Goal: Book appointment/travel/reservation

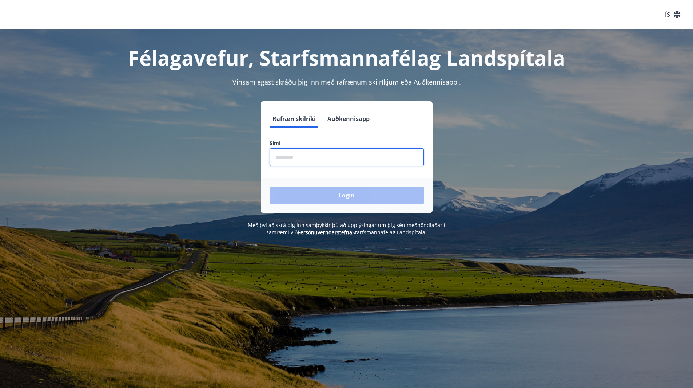
click at [310, 158] on input "phone" at bounding box center [347, 157] width 154 height 18
type input "********"
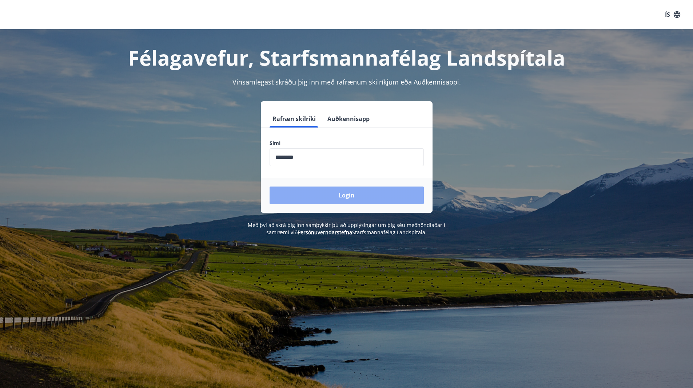
click at [328, 193] on button "Login" at bounding box center [347, 194] width 154 height 17
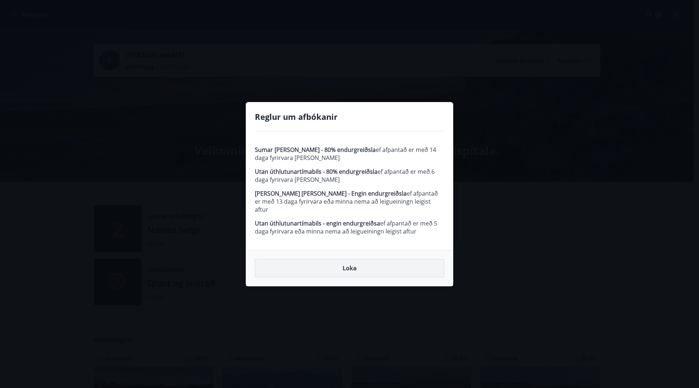
click at [358, 263] on button "Loka" at bounding box center [349, 268] width 189 height 18
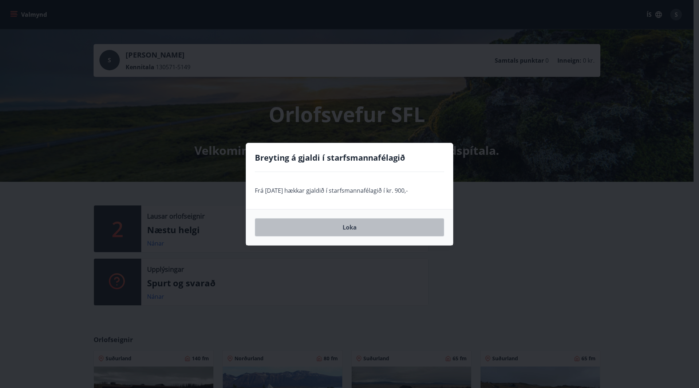
click at [362, 225] on button "Loka" at bounding box center [349, 227] width 189 height 18
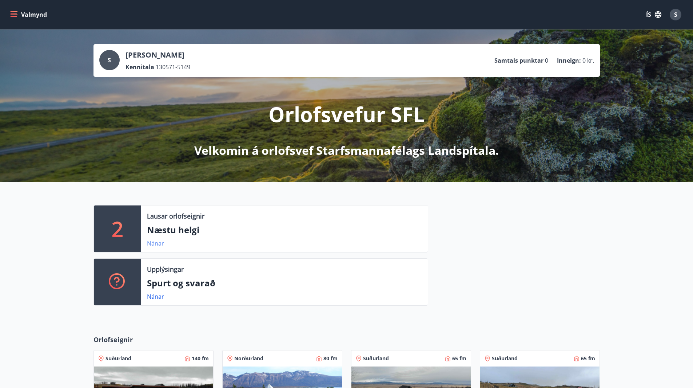
click at [153, 246] on link "Nánar" at bounding box center [155, 243] width 17 height 8
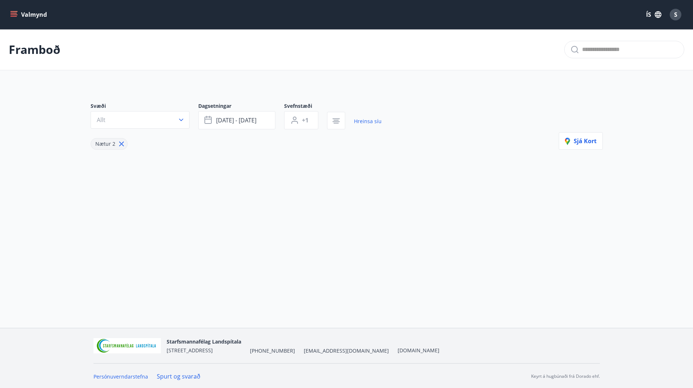
type input "*"
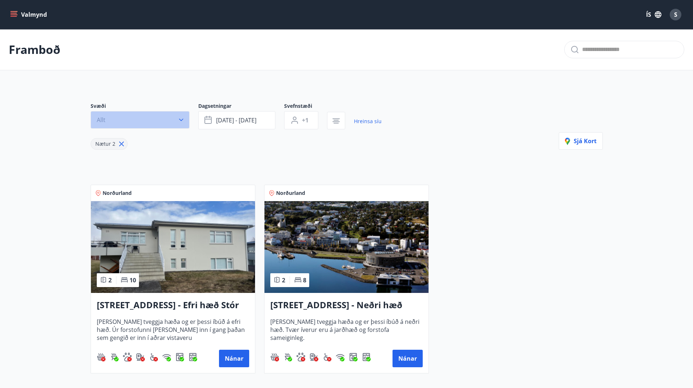
click at [184, 119] on icon "button" at bounding box center [181, 119] width 7 height 7
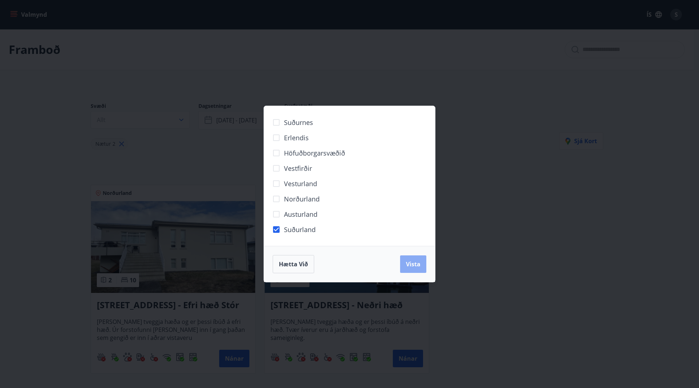
click at [411, 269] on button "Vista" at bounding box center [413, 263] width 26 height 17
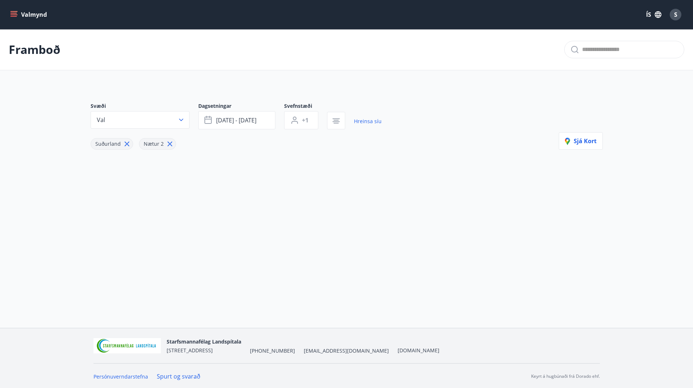
click at [126, 144] on icon at bounding box center [126, 143] width 1 height 1
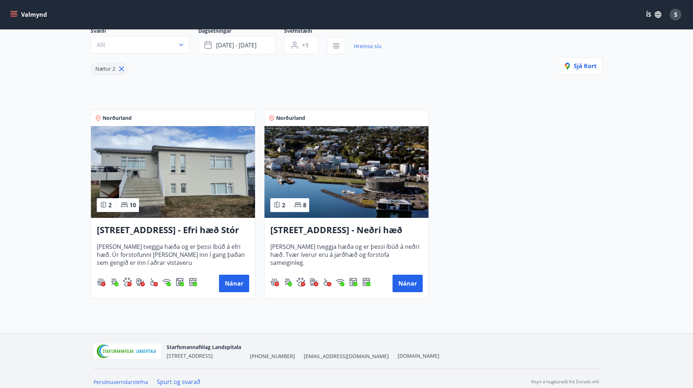
scroll to position [75, 0]
